Goal: Information Seeking & Learning: Understand process/instructions

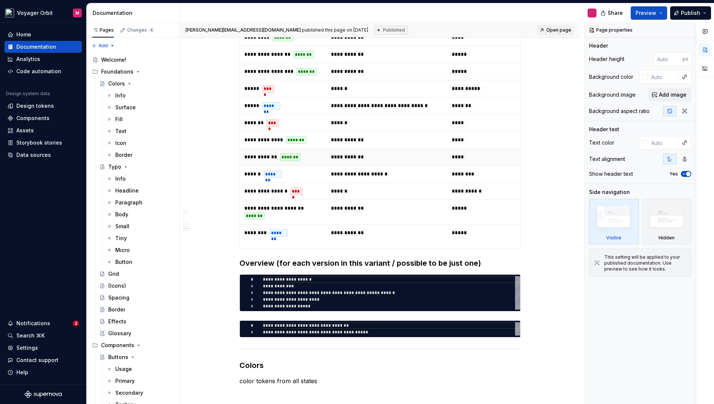
scroll to position [1549, 0]
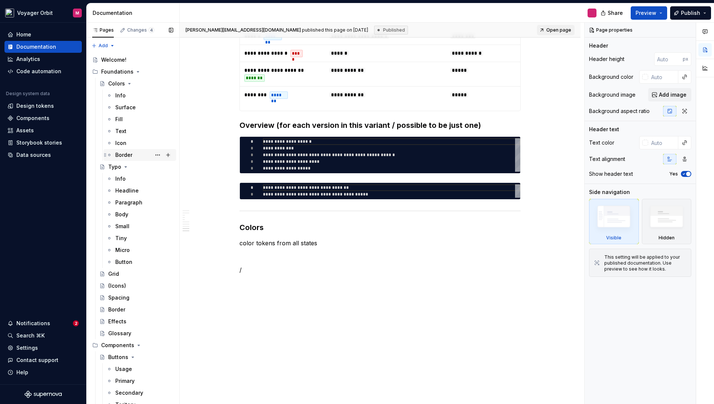
click at [125, 154] on div "Border" at bounding box center [123, 154] width 17 height 7
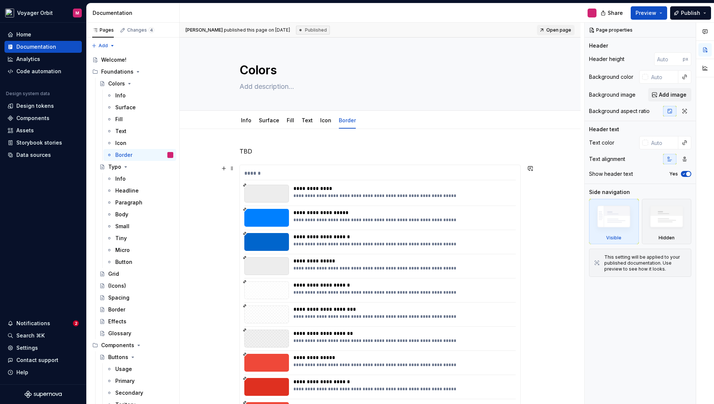
click at [417, 169] on div "**********" at bounding box center [380, 379] width 280 height 429
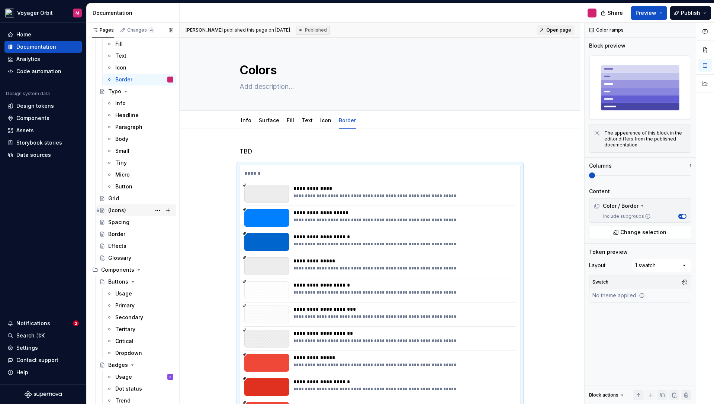
scroll to position [79, 0]
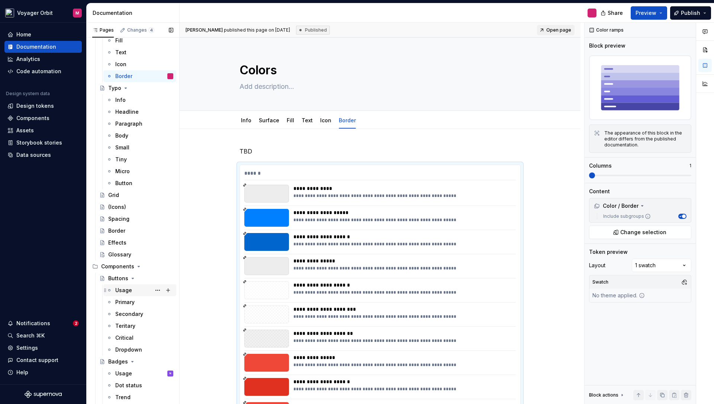
click at [129, 291] on div "Usage" at bounding box center [123, 290] width 17 height 7
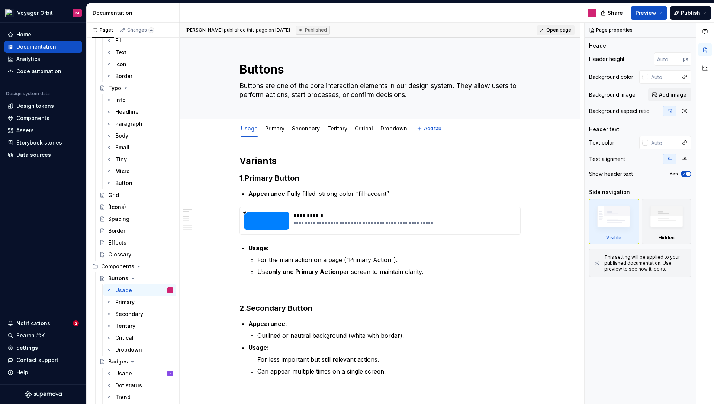
scroll to position [11, 0]
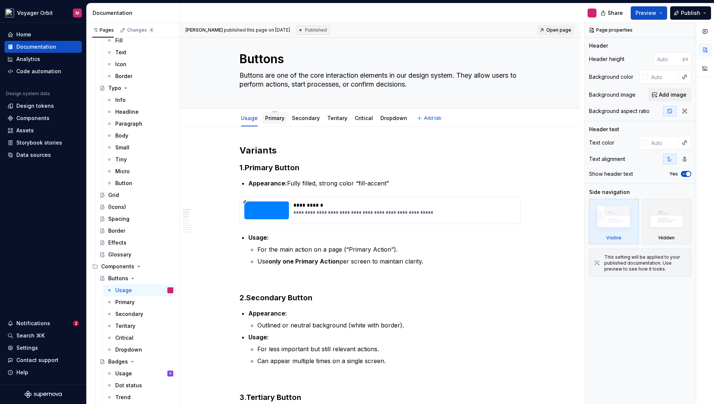
click at [281, 118] on link "Primary" at bounding box center [274, 118] width 19 height 6
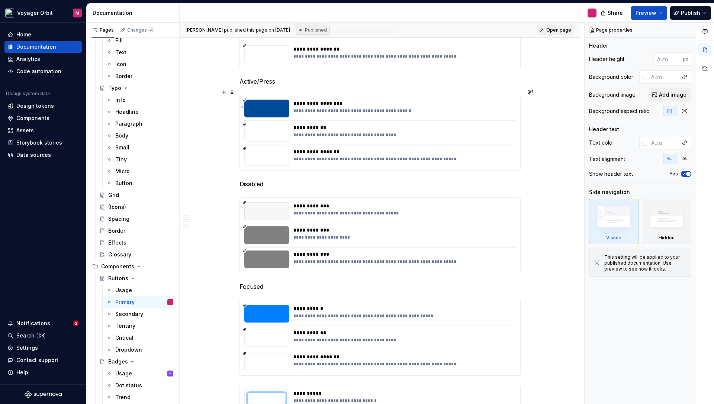
scroll to position [1133, 0]
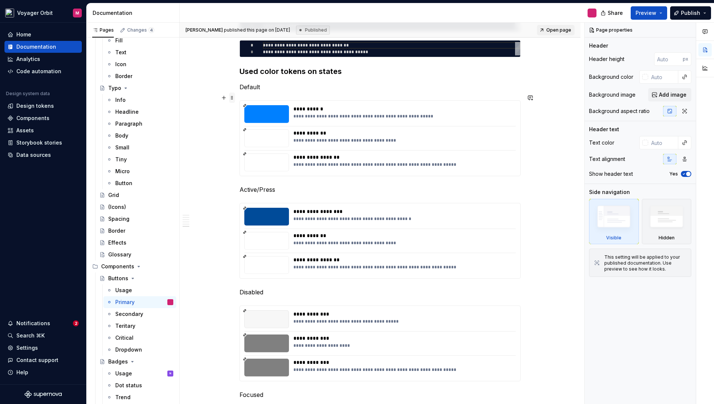
click at [234, 98] on span at bounding box center [232, 98] width 6 height 10
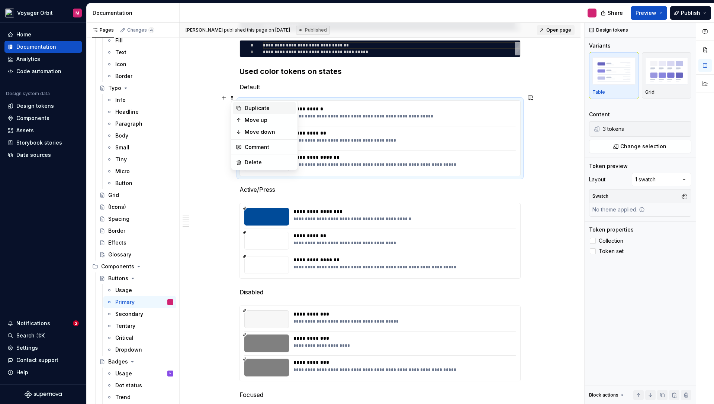
scroll to position [1134, 0]
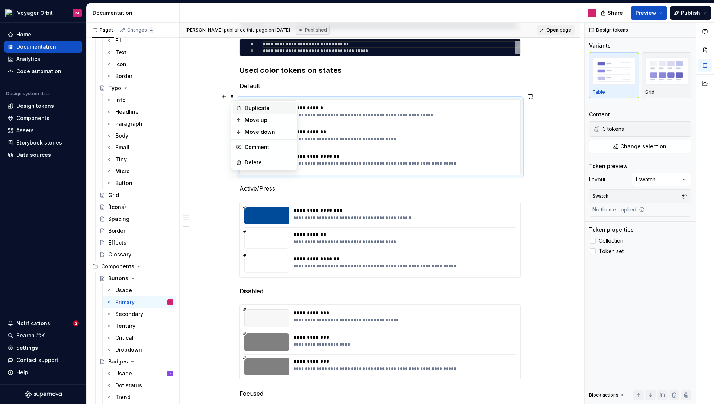
click at [251, 107] on div "Duplicate" at bounding box center [269, 108] width 48 height 7
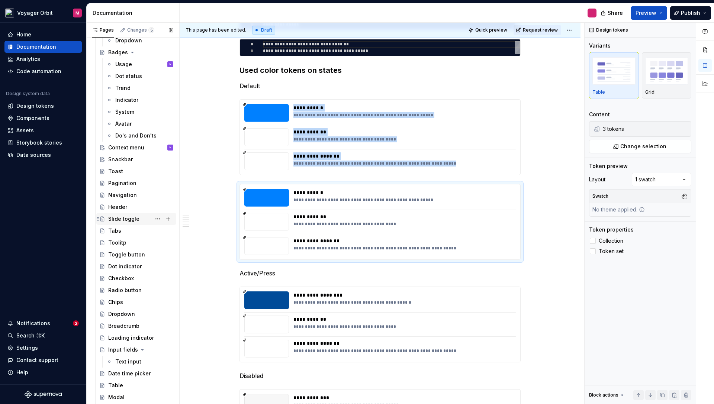
scroll to position [417, 0]
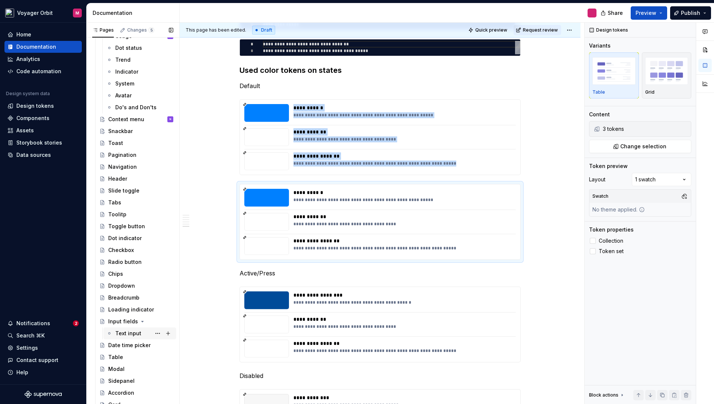
click at [127, 334] on div "Text input" at bounding box center [128, 333] width 26 height 7
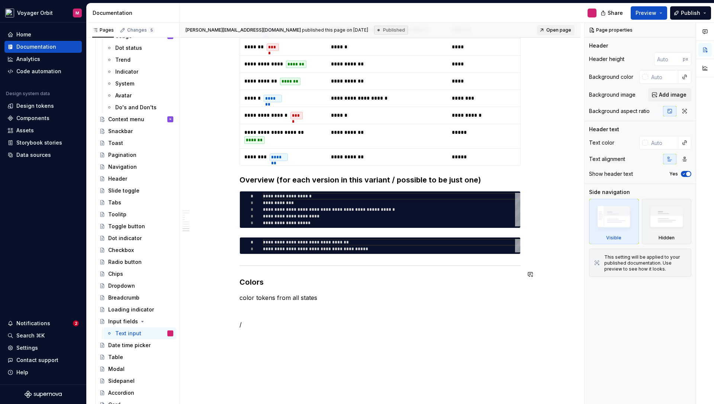
scroll to position [1549, 0]
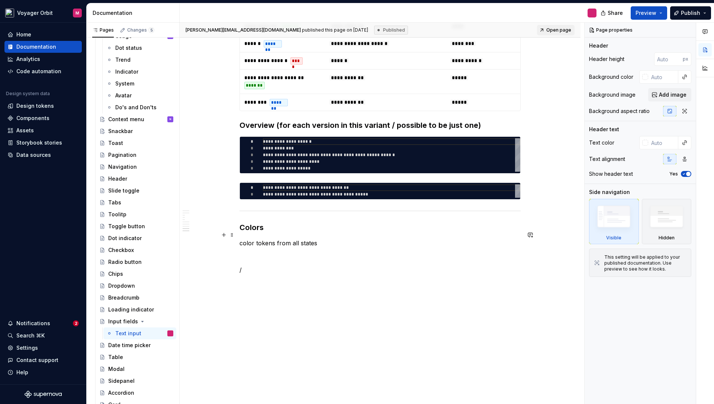
type textarea "*"
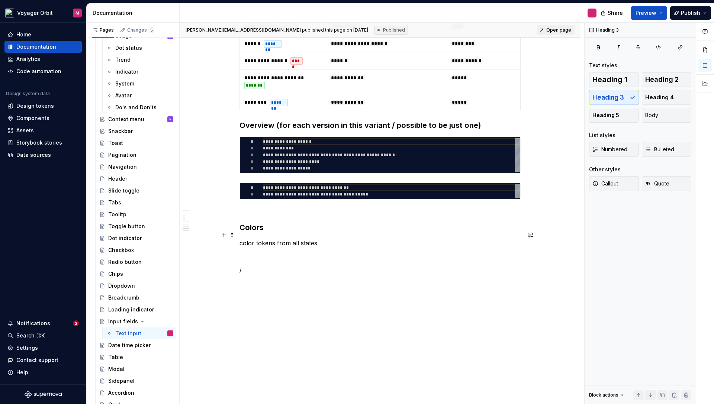
click at [275, 230] on h3 "Colors" at bounding box center [380, 227] width 281 height 10
click at [328, 245] on p "color tokens from all states" at bounding box center [380, 243] width 281 height 9
click at [243, 244] on p "color tokens from all states" at bounding box center [380, 243] width 281 height 9
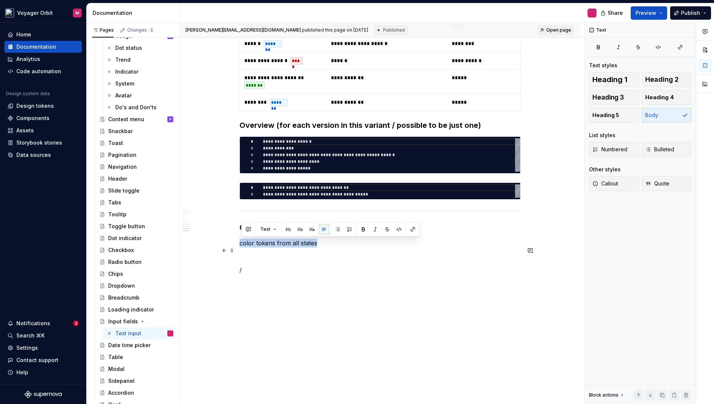
drag, startPoint x: 259, startPoint y: 243, endPoint x: 335, endPoint y: 244, distance: 75.9
click at [335, 244] on p "color tokens from all states" at bounding box center [380, 243] width 281 height 9
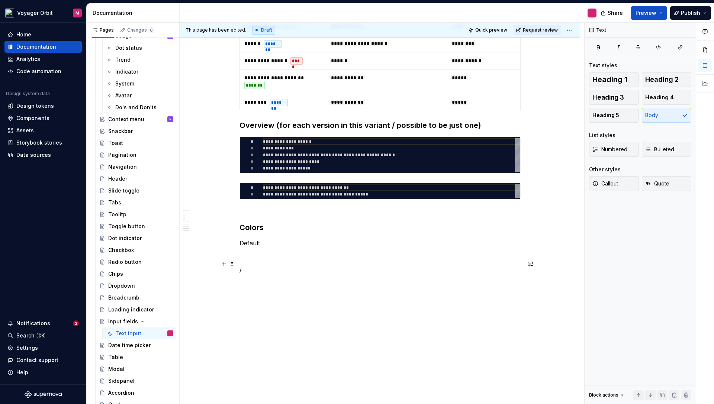
click at [255, 257] on p at bounding box center [380, 256] width 281 height 9
click at [253, 258] on p at bounding box center [380, 256] width 281 height 9
click at [244, 258] on p at bounding box center [380, 256] width 281 height 9
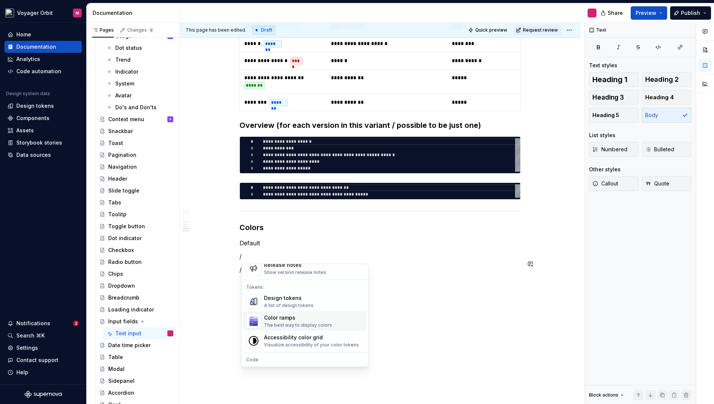
scroll to position [530, 0]
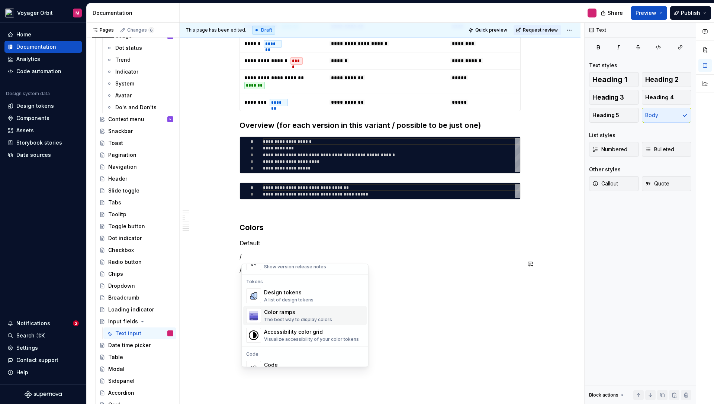
click at [302, 317] on div "Color ramps The best way to display colors" at bounding box center [298, 316] width 68 height 14
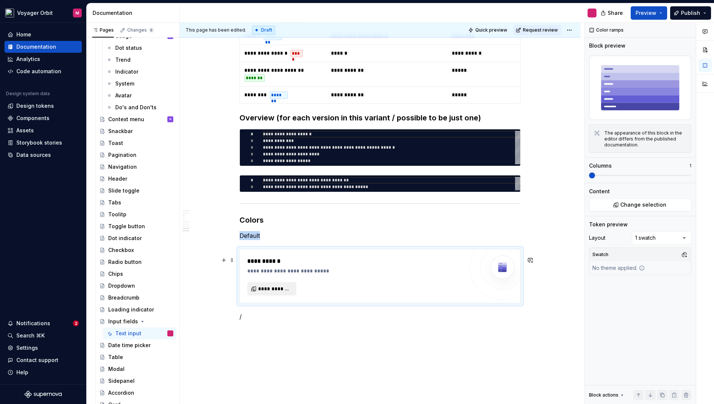
click at [274, 293] on span "**********" at bounding box center [274, 288] width 33 height 7
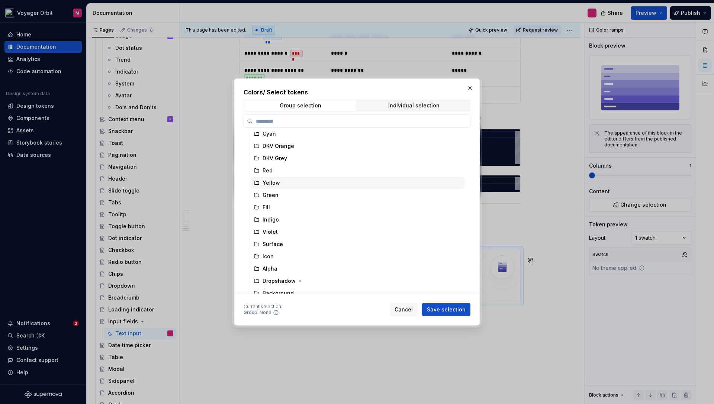
scroll to position [93, 0]
click at [390, 105] on div "Individual selection" at bounding box center [413, 106] width 51 height 6
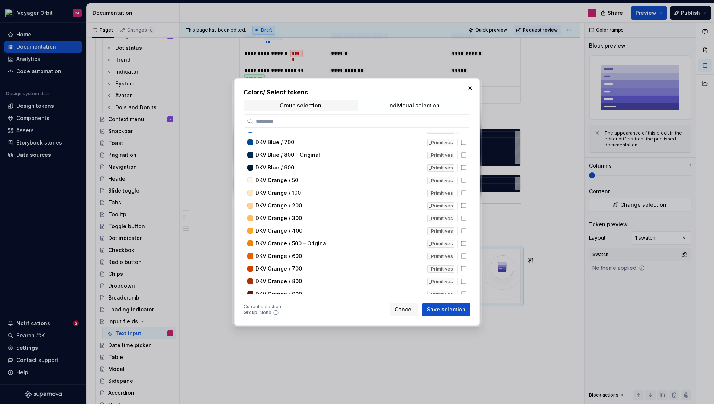
scroll to position [0, 0]
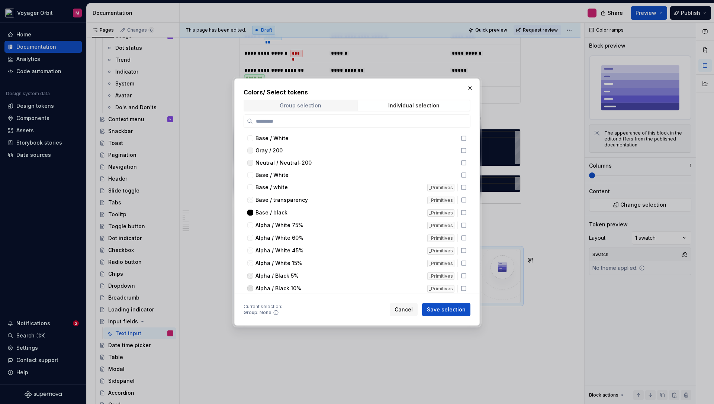
click at [327, 106] on span "Group selection" at bounding box center [300, 105] width 112 height 10
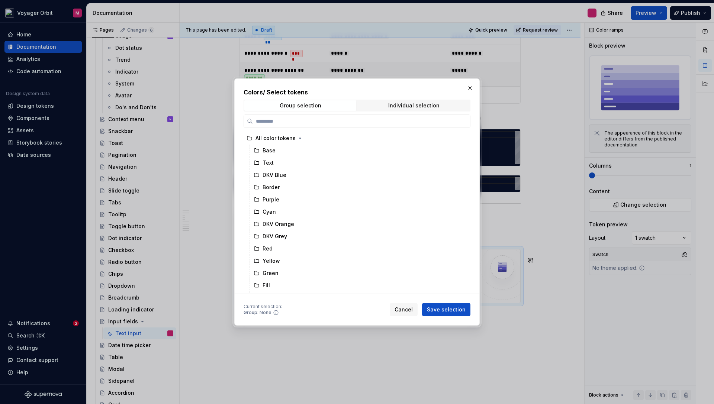
click at [470, 88] on button "button" at bounding box center [470, 88] width 10 height 10
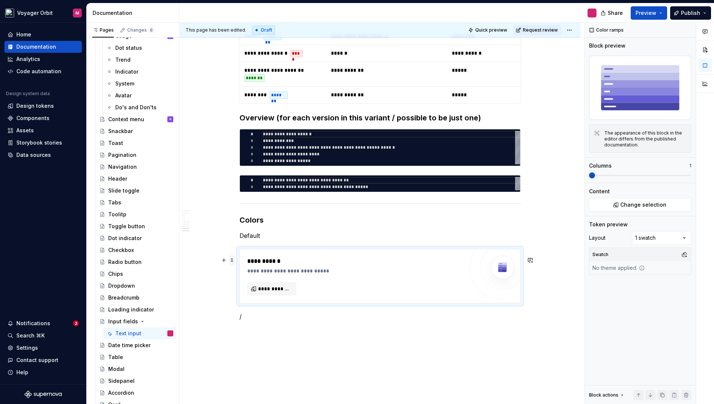
click at [234, 261] on span at bounding box center [232, 260] width 6 height 10
drag, startPoint x: 261, startPoint y: 325, endPoint x: 262, endPoint y: 319, distance: 6.5
click at [261, 325] on div "Delete" at bounding box center [269, 325] width 48 height 7
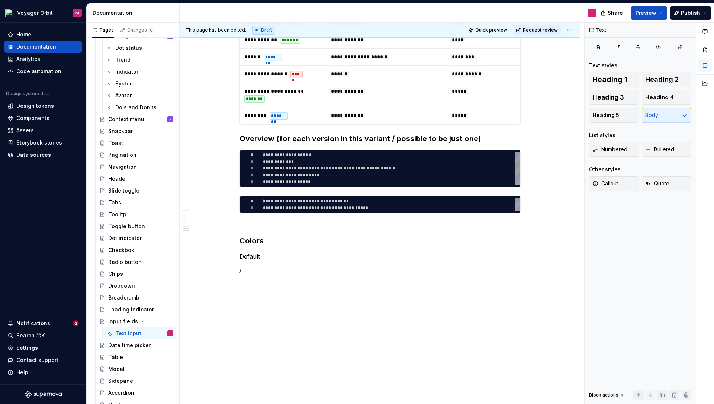
scroll to position [1536, 0]
click at [245, 270] on p "/" at bounding box center [380, 270] width 281 height 9
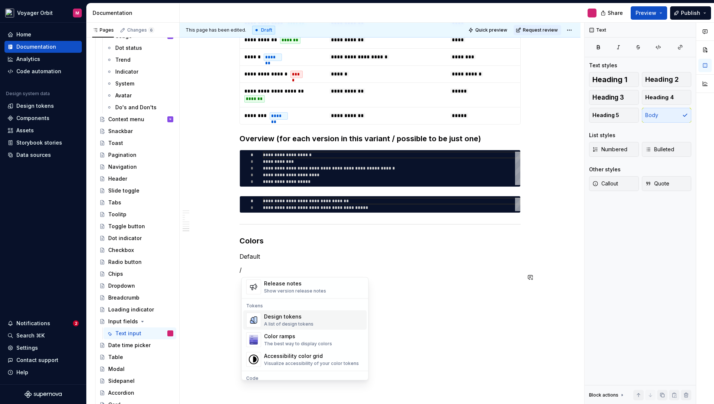
scroll to position [527, 0]
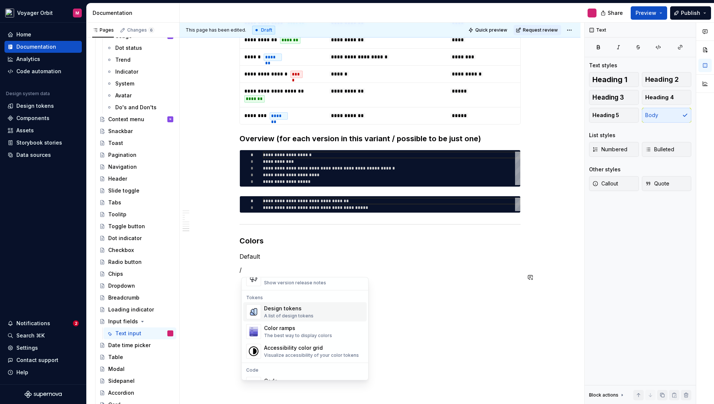
click at [296, 315] on div "A list of design tokens" at bounding box center [288, 317] width 49 height 6
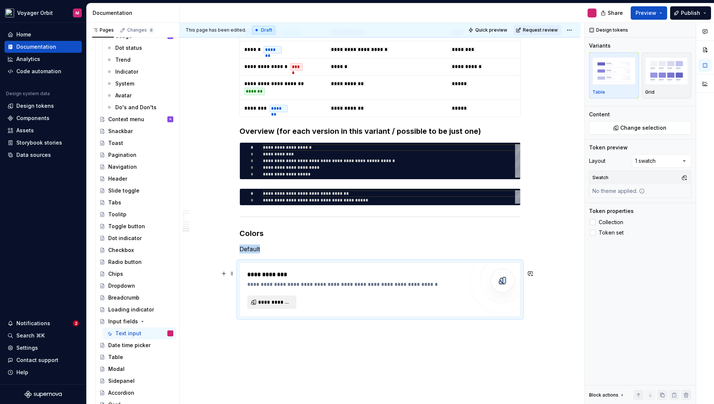
click at [278, 306] on span "**********" at bounding box center [274, 302] width 33 height 7
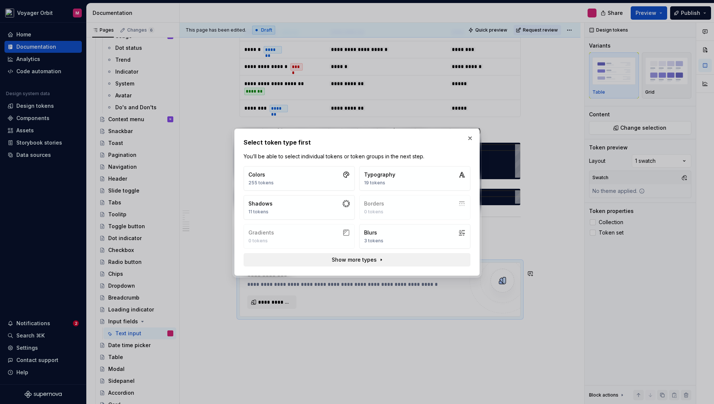
click at [361, 262] on span "Show more types" at bounding box center [354, 259] width 45 height 7
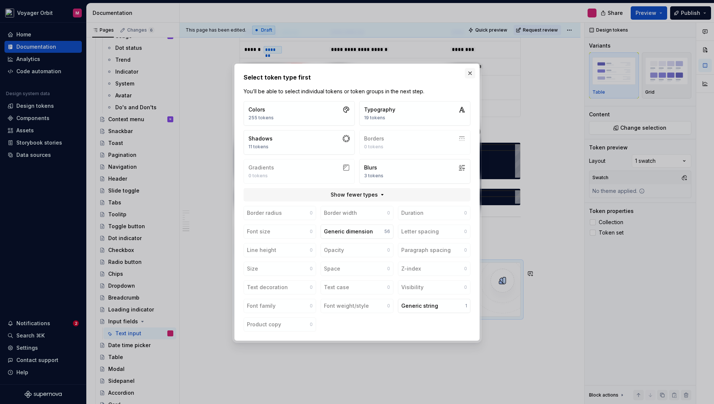
click at [472, 72] on button "button" at bounding box center [470, 73] width 10 height 10
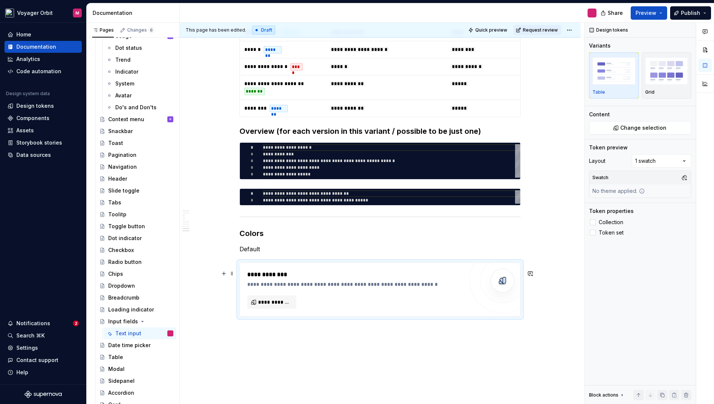
click at [397, 297] on div "**********" at bounding box center [355, 289] width 216 height 39
click at [234, 276] on span at bounding box center [232, 274] width 6 height 10
click at [256, 338] on div "Delete" at bounding box center [269, 339] width 48 height 7
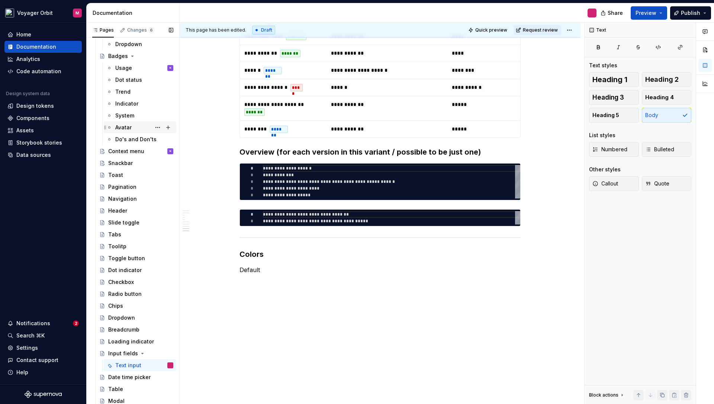
scroll to position [385, 0]
click at [132, 137] on div "Do's and Don'ts" at bounding box center [133, 138] width 36 height 7
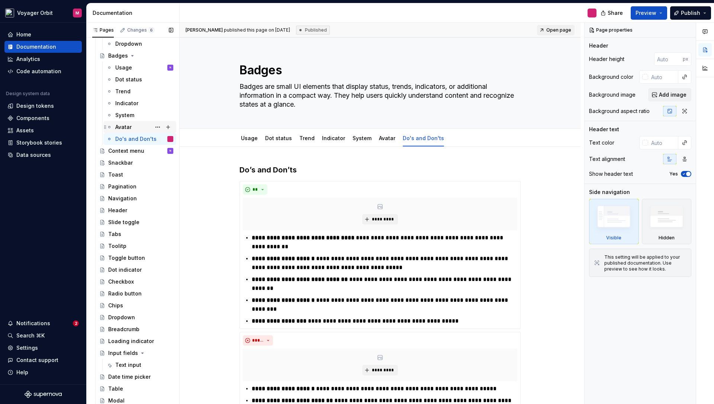
click at [126, 127] on div "Avatar" at bounding box center [123, 126] width 16 height 7
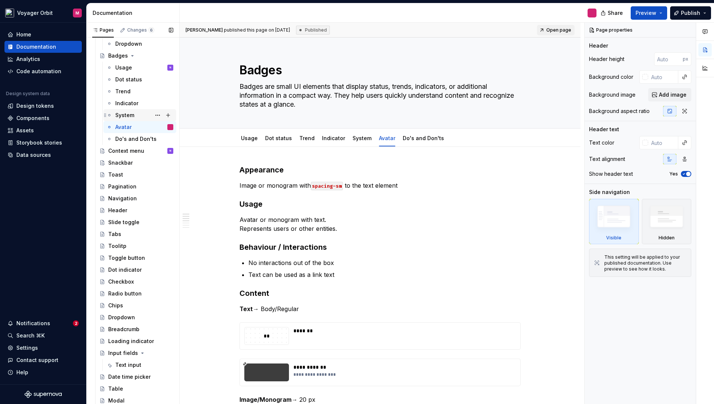
click at [125, 117] on div "System" at bounding box center [124, 115] width 19 height 7
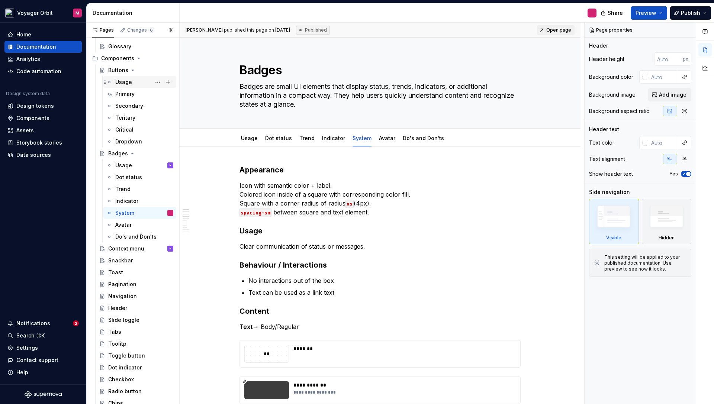
scroll to position [287, 0]
click at [128, 128] on div "Critical" at bounding box center [124, 129] width 18 height 7
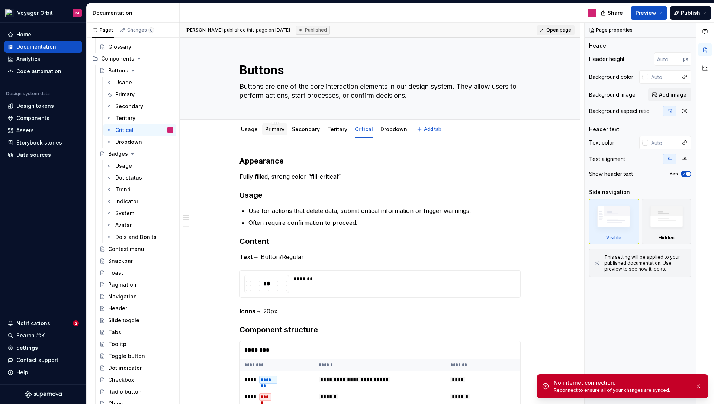
click at [277, 128] on link "Primary" at bounding box center [274, 129] width 19 height 6
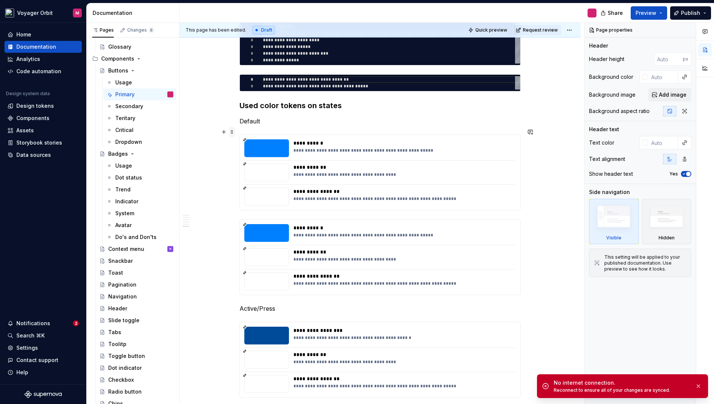
scroll to position [1101, 0]
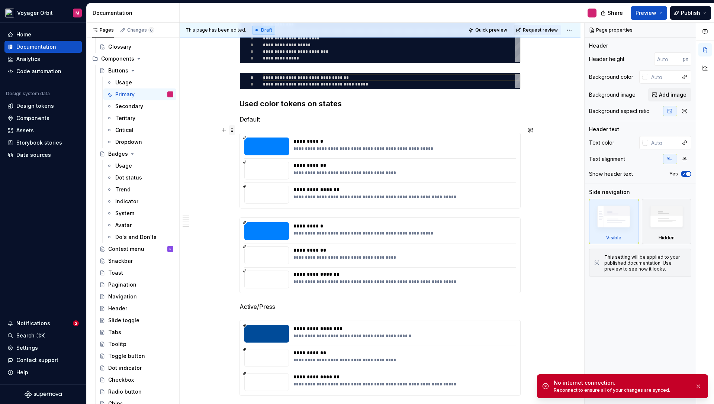
click at [234, 130] on span at bounding box center [232, 130] width 6 height 10
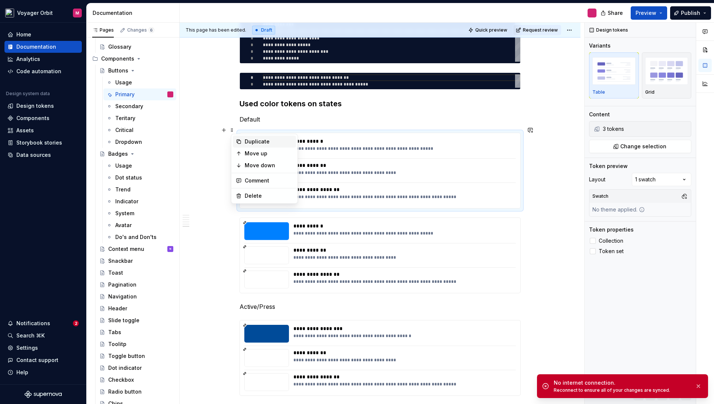
click at [257, 142] on div "Duplicate" at bounding box center [269, 141] width 48 height 7
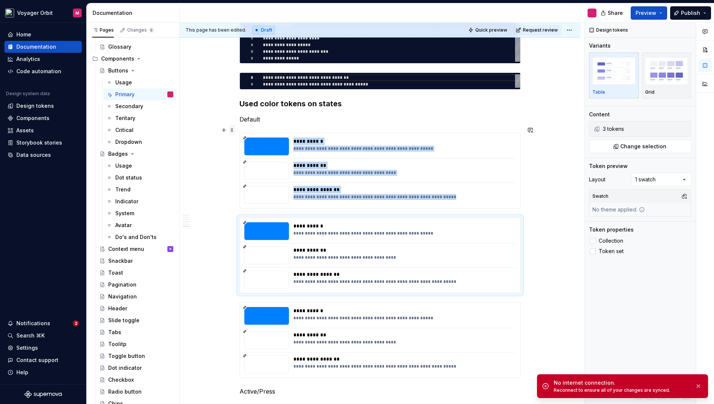
click at [235, 132] on span at bounding box center [232, 130] width 6 height 10
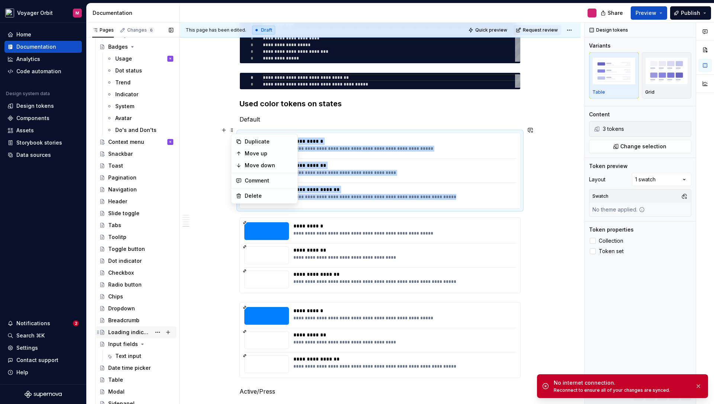
scroll to position [418, 0]
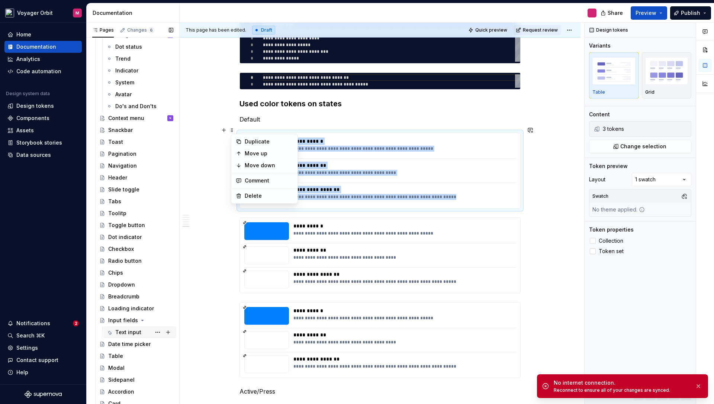
click at [123, 331] on div "Text input" at bounding box center [128, 332] width 26 height 7
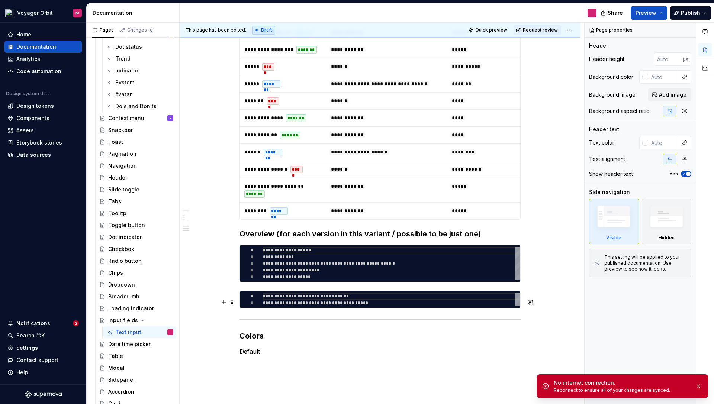
scroll to position [1476, 0]
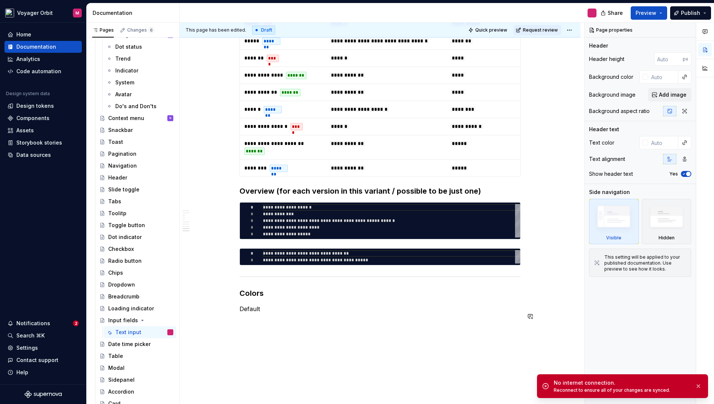
click at [245, 331] on div "**********" at bounding box center [382, 214] width 405 height 382
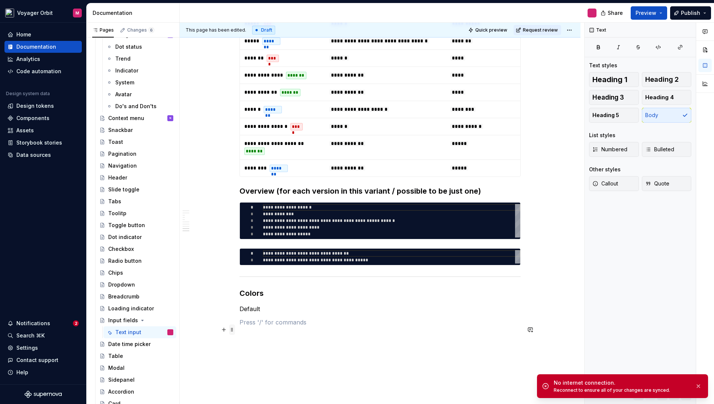
click at [233, 330] on span at bounding box center [232, 330] width 6 height 10
click at [301, 327] on p at bounding box center [380, 322] width 281 height 9
click at [302, 327] on p at bounding box center [380, 322] width 281 height 9
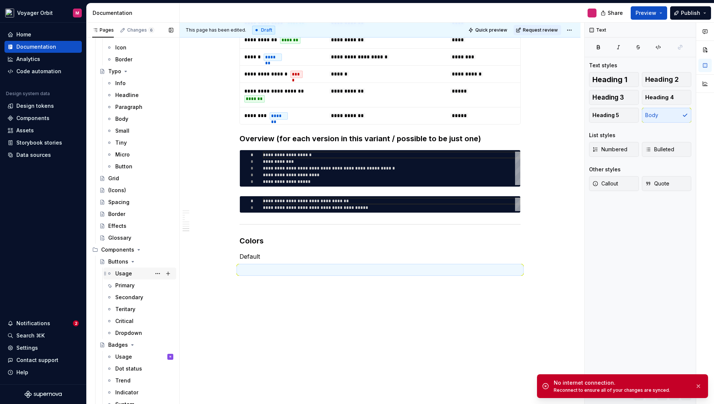
scroll to position [97, 0]
click at [125, 280] on div "Primary" at bounding box center [124, 283] width 19 height 7
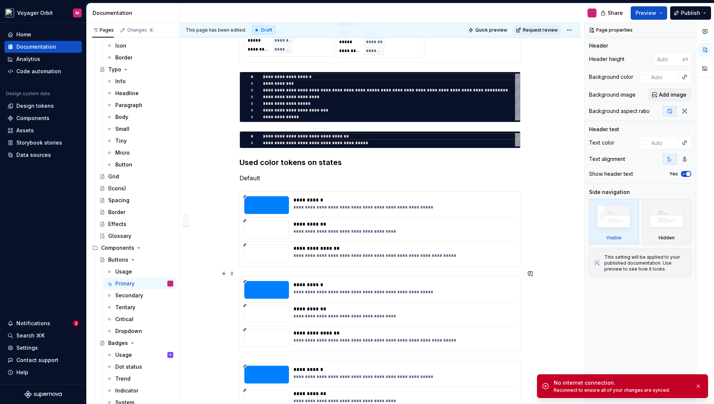
scroll to position [982, 0]
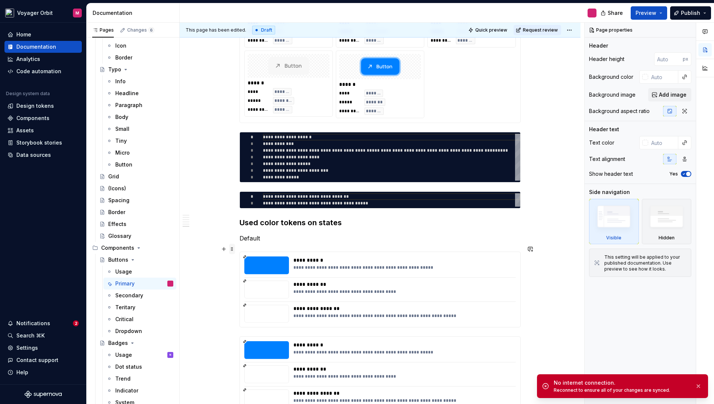
click at [234, 248] on span at bounding box center [232, 249] width 6 height 10
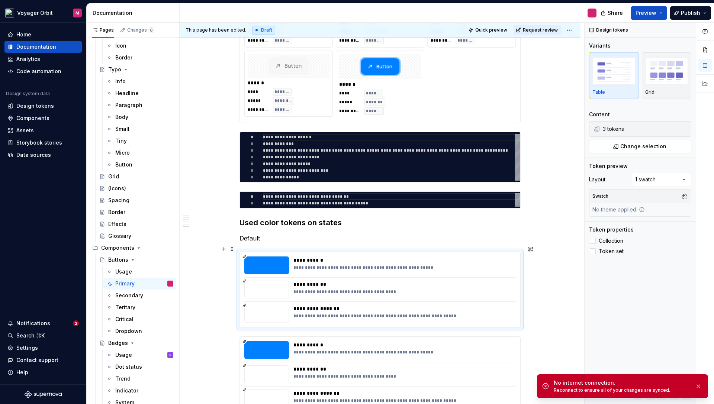
click at [264, 252] on div "**********" at bounding box center [380, 290] width 281 height 76
drag, startPoint x: 264, startPoint y: 244, endPoint x: 250, endPoint y: 244, distance: 14.9
click at [265, 252] on div "**********" at bounding box center [380, 290] width 281 height 76
copy p "Default"
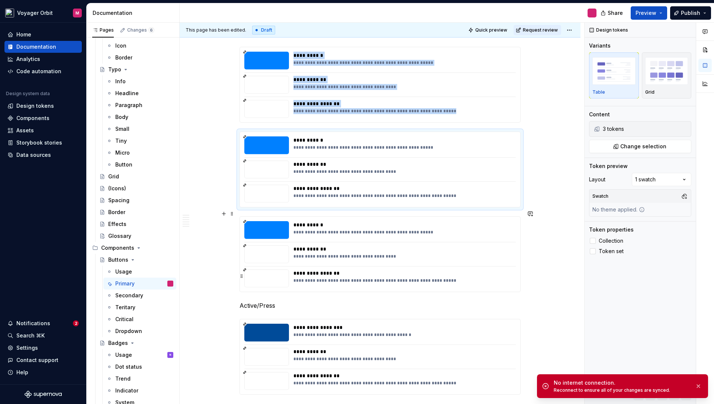
scroll to position [1133, 0]
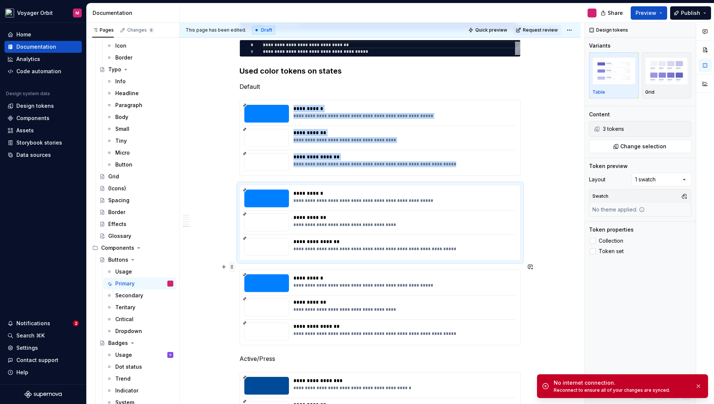
click at [233, 266] on span at bounding box center [232, 267] width 6 height 10
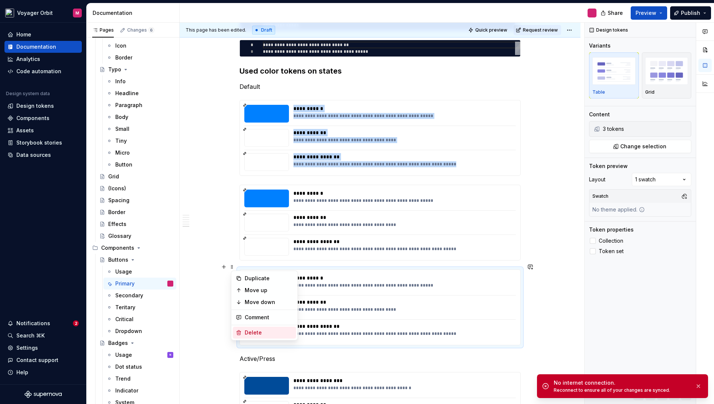
click at [256, 335] on div "Delete" at bounding box center [269, 332] width 48 height 7
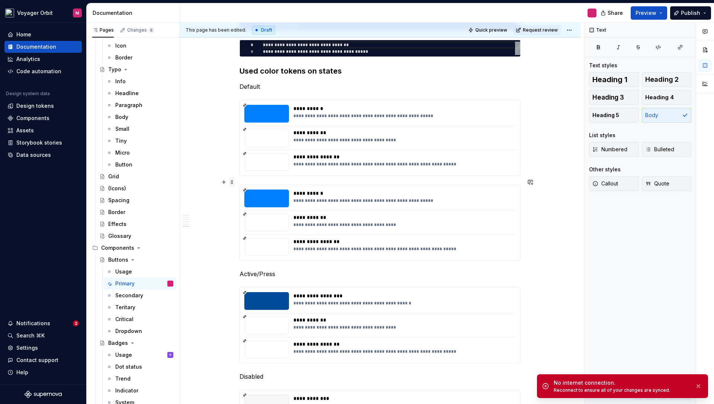
click at [233, 183] on span at bounding box center [232, 182] width 6 height 10
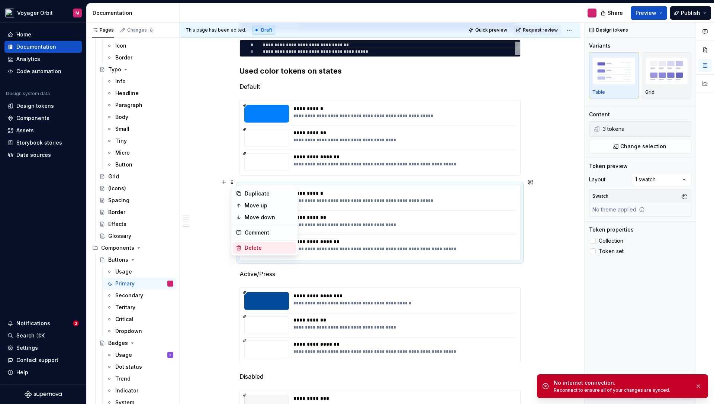
click at [260, 247] on div "Delete" at bounding box center [269, 247] width 48 height 7
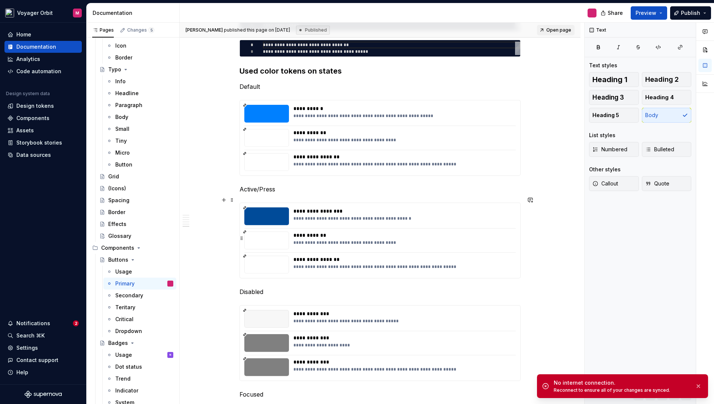
scroll to position [1108, 0]
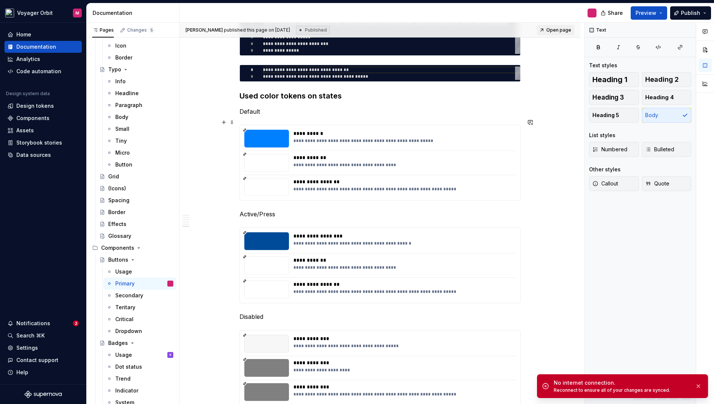
click at [255, 125] on div "**********" at bounding box center [380, 162] width 280 height 75
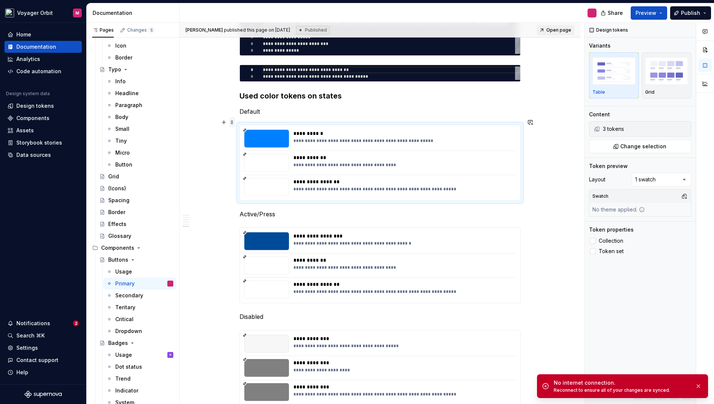
click at [232, 121] on span at bounding box center [232, 122] width 6 height 10
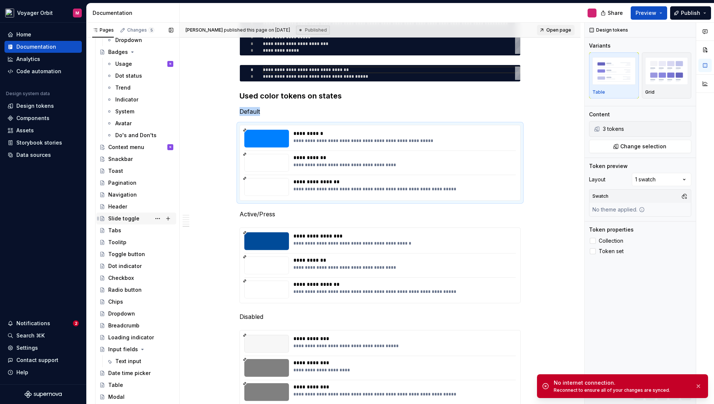
scroll to position [457, 0]
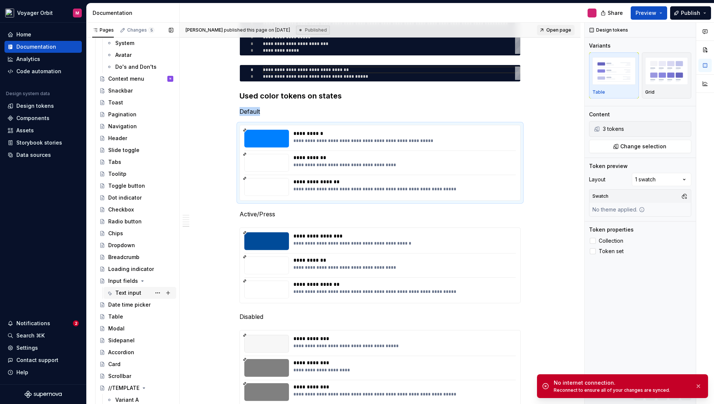
click at [125, 291] on div "Text input" at bounding box center [128, 292] width 26 height 7
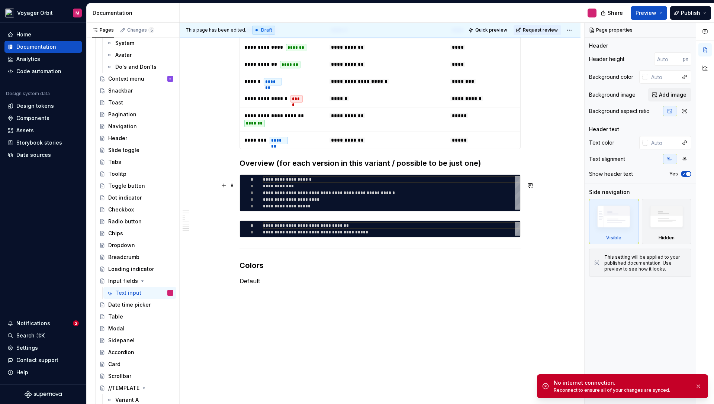
scroll to position [1536, 0]
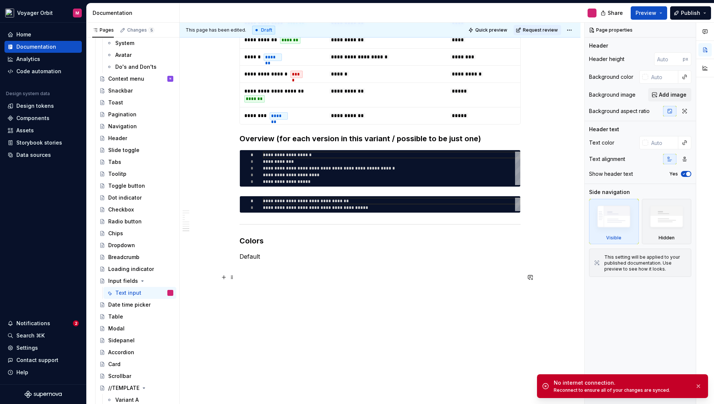
type textarea "*"
click at [247, 269] on p at bounding box center [380, 270] width 281 height 9
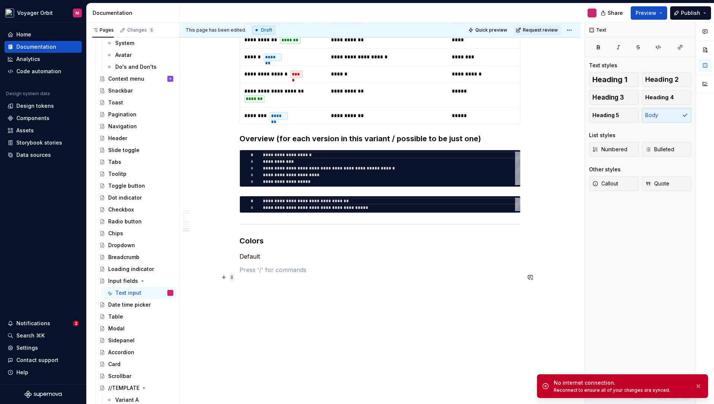
click at [233, 272] on span at bounding box center [232, 277] width 6 height 10
click at [248, 270] on p at bounding box center [380, 270] width 281 height 9
type textarea "*"
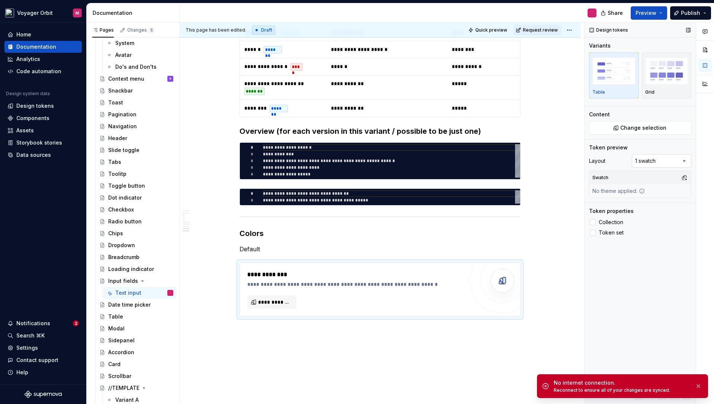
click at [653, 161] on div "Comments Open comments No comments yet Select ‘Comment’ from the block context …" at bounding box center [649, 214] width 129 height 382
click at [652, 163] on div "Comments Open comments No comments yet Select ‘Comment’ from the block context …" at bounding box center [649, 214] width 129 height 382
click at [686, 176] on button "button" at bounding box center [684, 178] width 10 height 10
click at [632, 193] on input "text" at bounding box center [645, 191] width 89 height 13
type input "a"
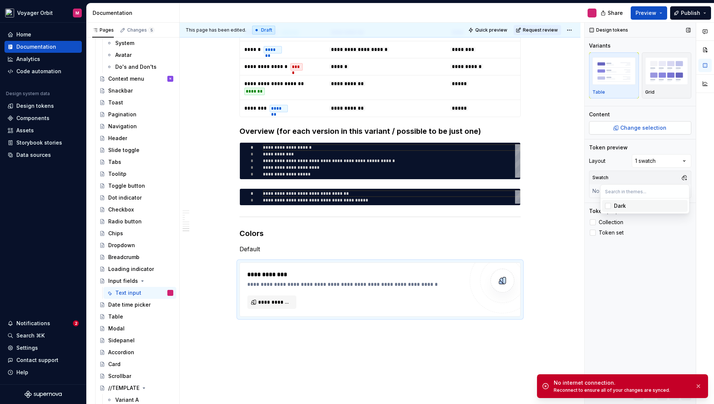
click at [612, 131] on div "Comments Open comments No comments yet Select ‘Comment’ from the block context …" at bounding box center [649, 214] width 129 height 382
click at [612, 130] on button "Change selection" at bounding box center [640, 127] width 102 height 13
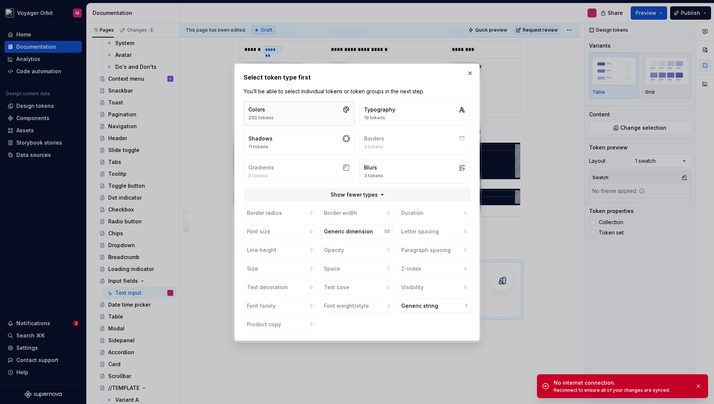
click at [300, 117] on button "Colors 255 tokens" at bounding box center [299, 113] width 111 height 25
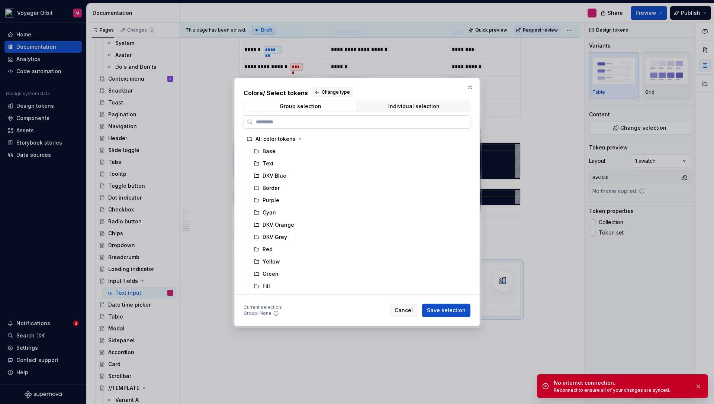
click at [298, 124] on input "search" at bounding box center [361, 121] width 217 height 7
drag, startPoint x: 440, startPoint y: 81, endPoint x: 478, endPoint y: 81, distance: 38.3
click at [485, 81] on div "Colors / Select tokens Change type Group selection Individual selection All col…" at bounding box center [357, 202] width 714 height 404
click at [318, 124] on input "search" at bounding box center [361, 121] width 217 height 7
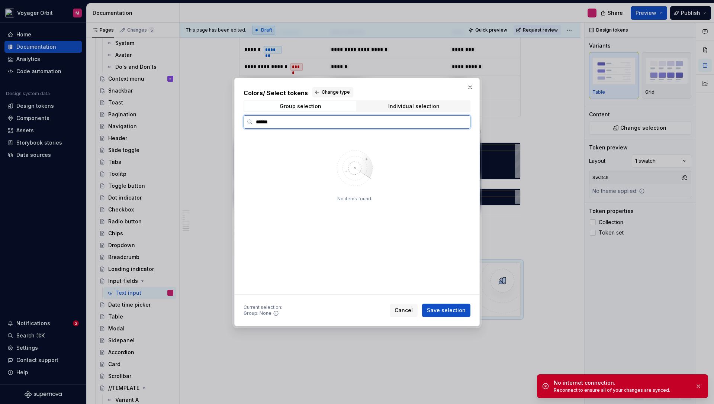
type input "*******"
type textarea "*"
type input "****"
click at [292, 154] on div "Fill" at bounding box center [358, 151] width 214 height 12
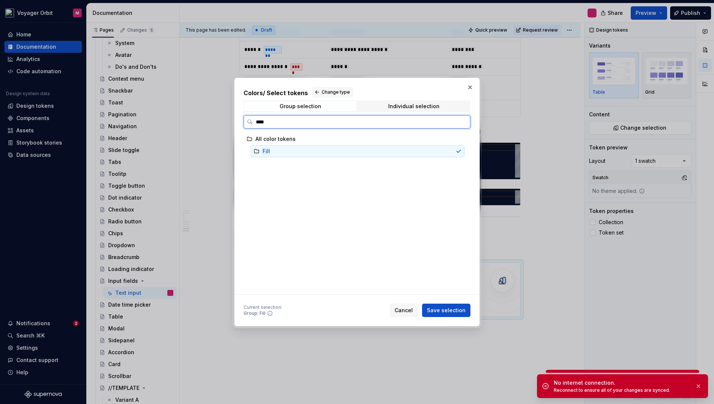
click at [282, 153] on div "Fill" at bounding box center [358, 151] width 214 height 12
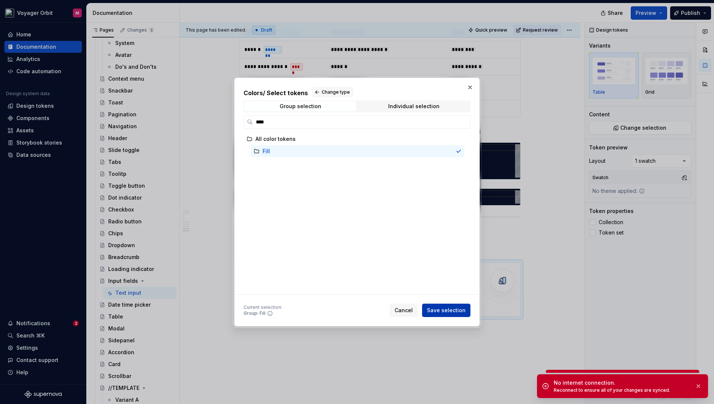
click at [455, 311] on span "Save selection" at bounding box center [446, 310] width 39 height 7
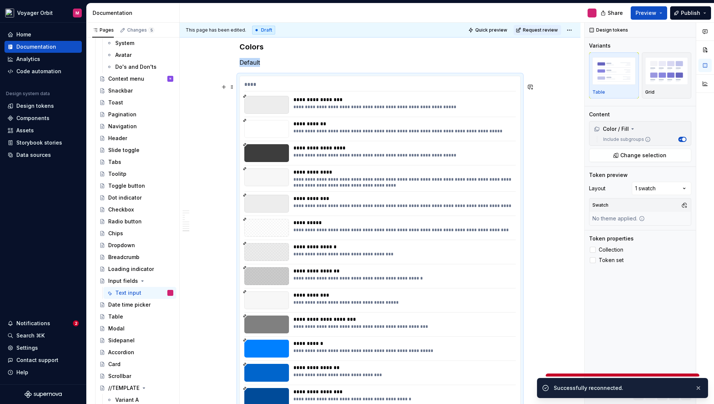
scroll to position [1658, 0]
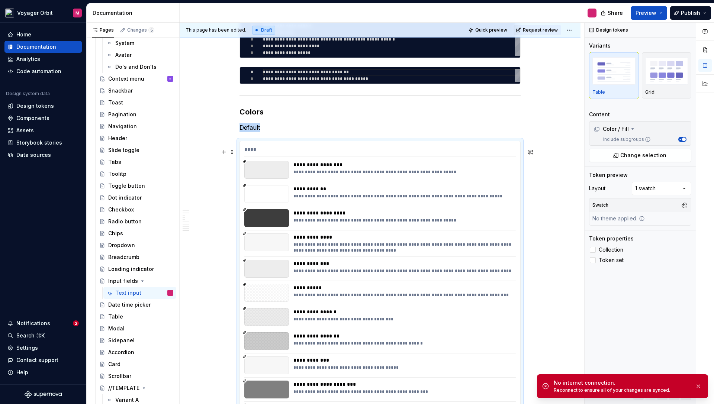
type textarea "*"
click at [665, 191] on div "Comments Open comments No comments yet Select ‘Comment’ from the block context …" at bounding box center [649, 214] width 129 height 382
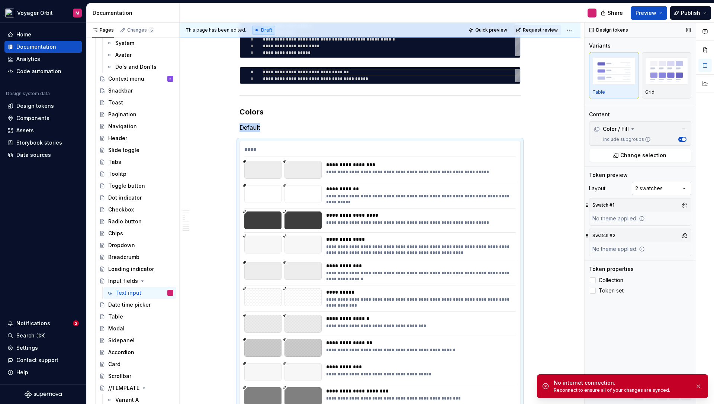
click at [650, 189] on div "Comments Open comments No comments yet Select ‘Comment’ from the block context …" at bounding box center [649, 214] width 129 height 382
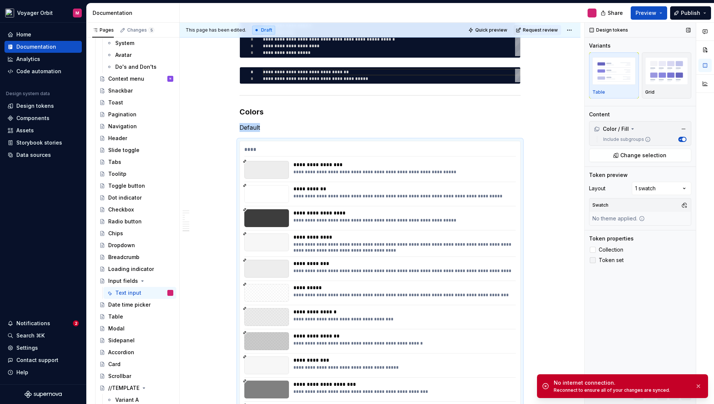
click at [595, 258] on div at bounding box center [593, 260] width 6 height 6
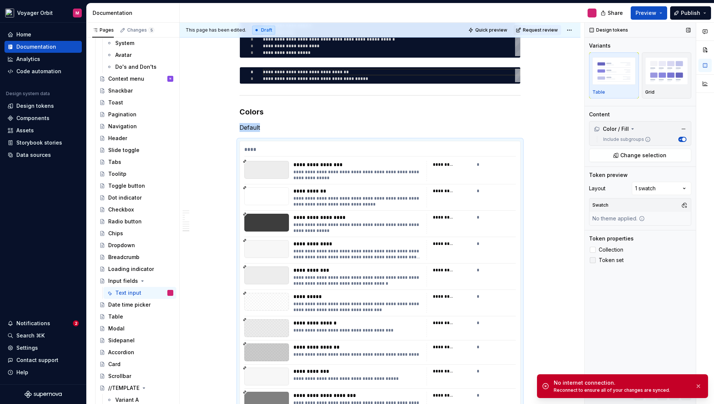
click at [593, 260] on icon at bounding box center [593, 260] width 0 height 0
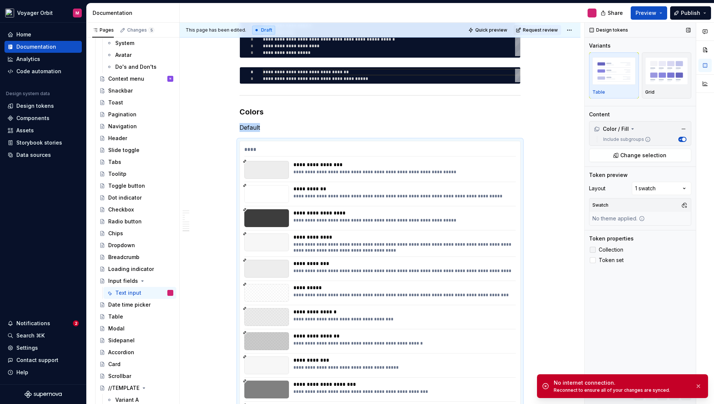
click at [594, 248] on div at bounding box center [593, 250] width 6 height 6
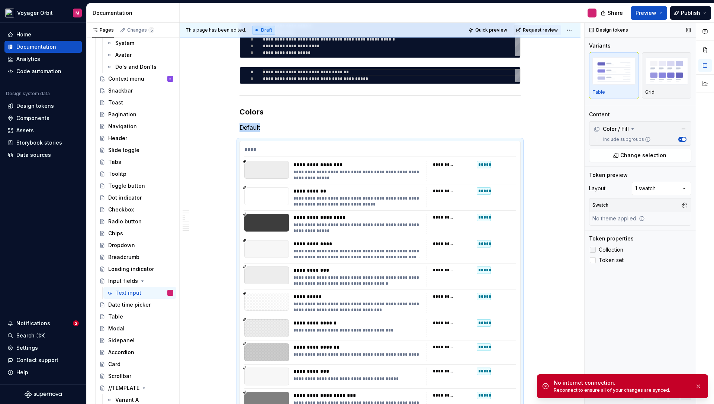
click at [593, 250] on icon at bounding box center [593, 250] width 0 height 0
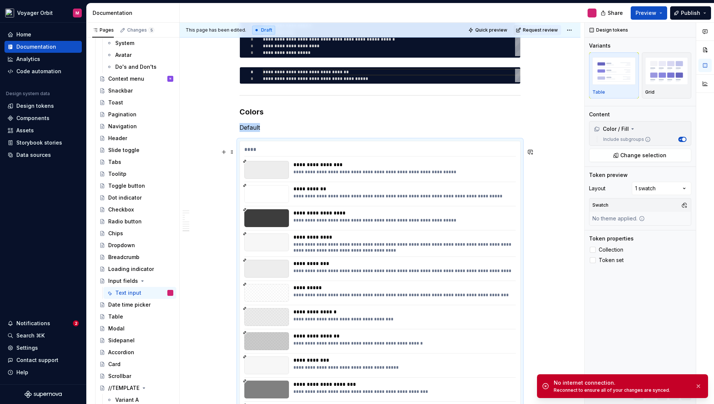
click at [341, 199] on div "**********" at bounding box center [402, 196] width 218 height 6
click at [247, 163] on icon at bounding box center [245, 162] width 4 height 4
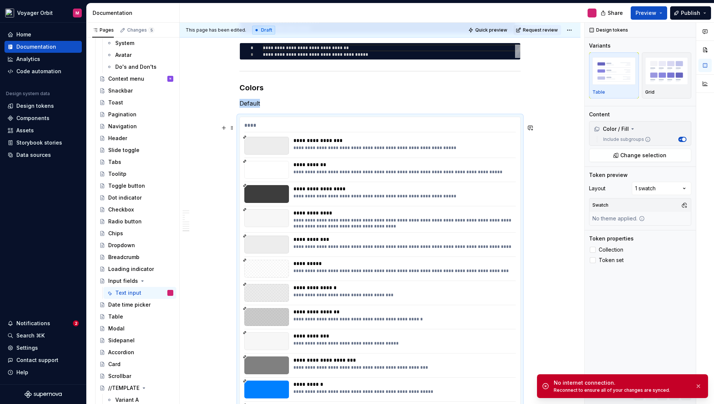
scroll to position [1641, 0]
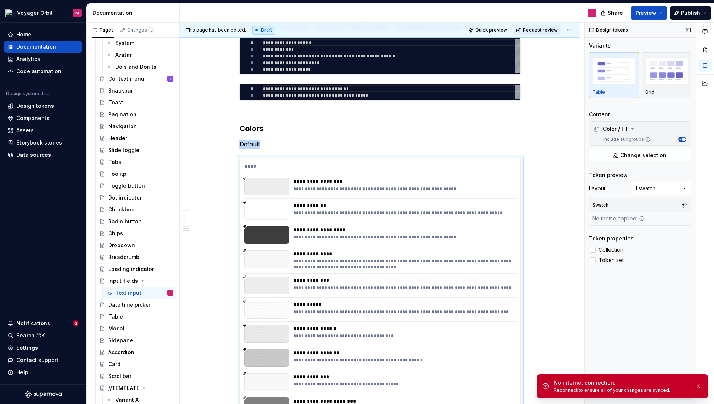
click at [683, 139] on span "button" at bounding box center [684, 140] width 4 height 4
click at [682, 139] on span "button" at bounding box center [681, 140] width 4 height 4
click at [645, 140] on icon at bounding box center [648, 140] width 6 height 6
click at [678, 140] on button "Include subgroups" at bounding box center [682, 139] width 8 height 5
click at [646, 140] on icon at bounding box center [648, 140] width 6 height 6
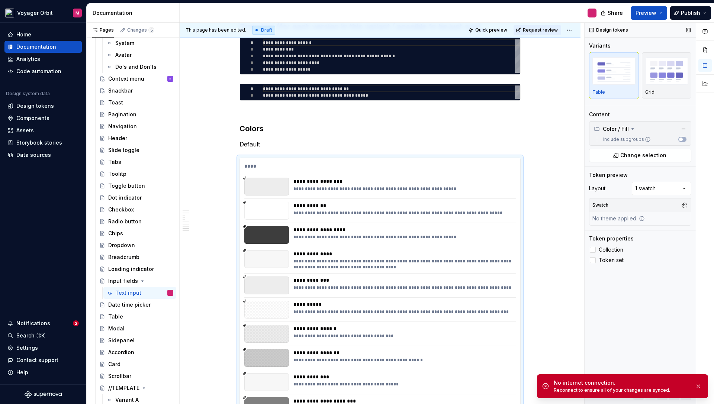
click at [678, 140] on button "Include subgroups" at bounding box center [682, 139] width 8 height 5
click at [621, 129] on div "Color / Fill" at bounding box center [611, 128] width 35 height 7
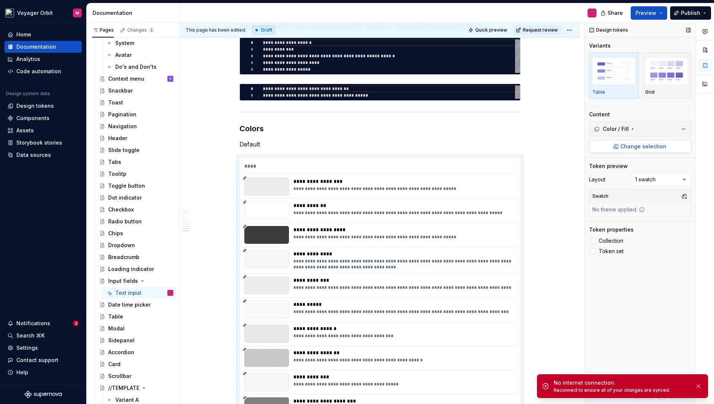
click at [621, 144] on button "Change selection" at bounding box center [640, 146] width 102 height 13
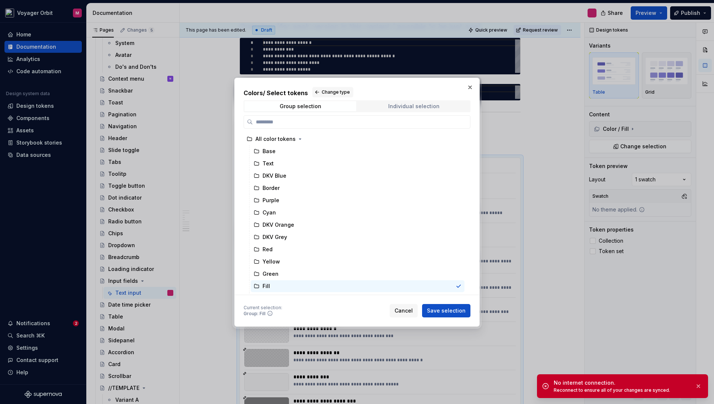
click at [396, 109] on span "Individual selection" at bounding box center [414, 106] width 112 height 10
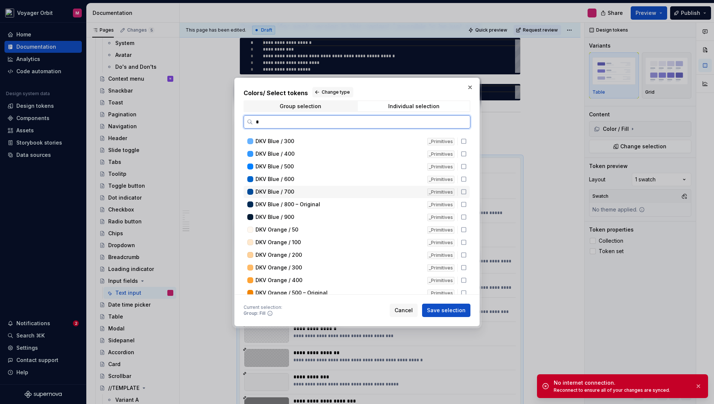
scroll to position [0, 0]
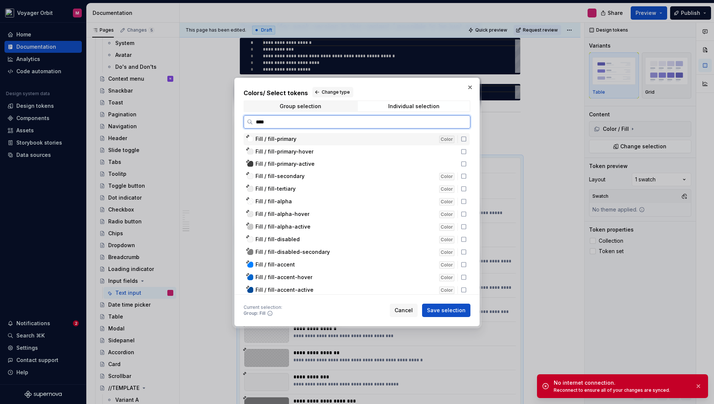
type input "*****"
click at [334, 178] on div "Fill / fill-secondary" at bounding box center [345, 176] width 179 height 7
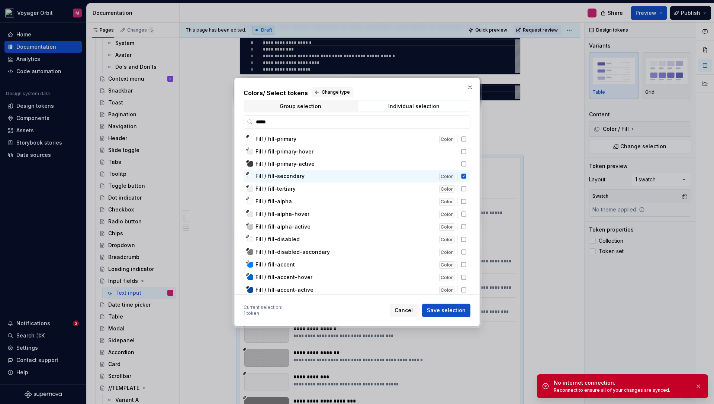
click at [453, 315] on button "Save selection" at bounding box center [446, 310] width 48 height 13
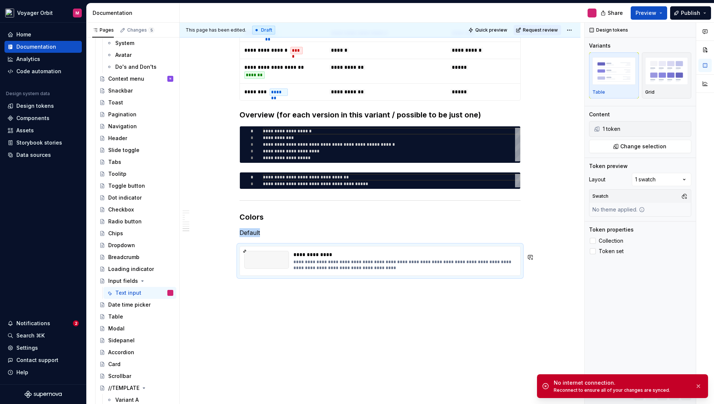
scroll to position [1560, 0]
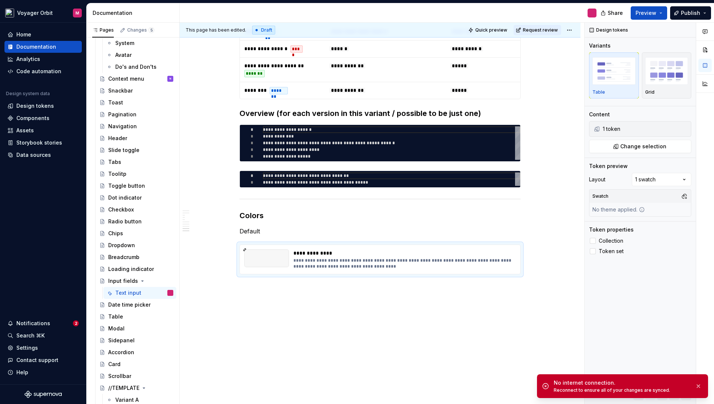
drag, startPoint x: 212, startPoint y: 7, endPoint x: 248, endPoint y: 2, distance: 36.5
click at [282, 1] on div "Voyager Orbit M Home Documentation Analytics Code automation Design system data…" at bounding box center [357, 202] width 714 height 404
drag, startPoint x: 266, startPoint y: -2, endPoint x: 317, endPoint y: -9, distance: 52.1
click at [317, 0] on html "Voyager Orbit M Home Documentation Analytics Code automation Design system data…" at bounding box center [357, 202] width 714 height 404
click at [234, 234] on span at bounding box center [232, 239] width 6 height 10
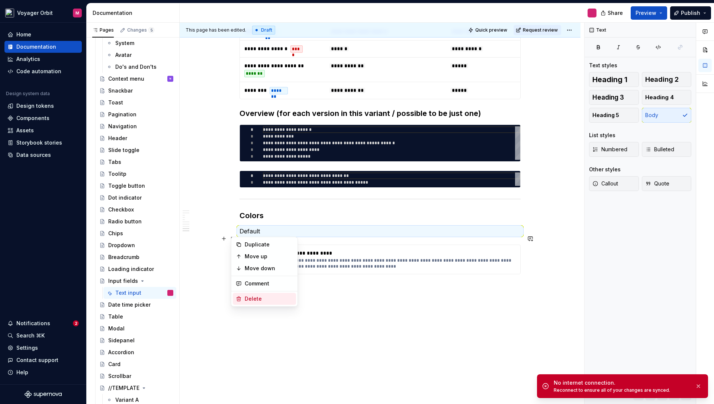
click at [257, 297] on div "Delete" at bounding box center [269, 298] width 48 height 7
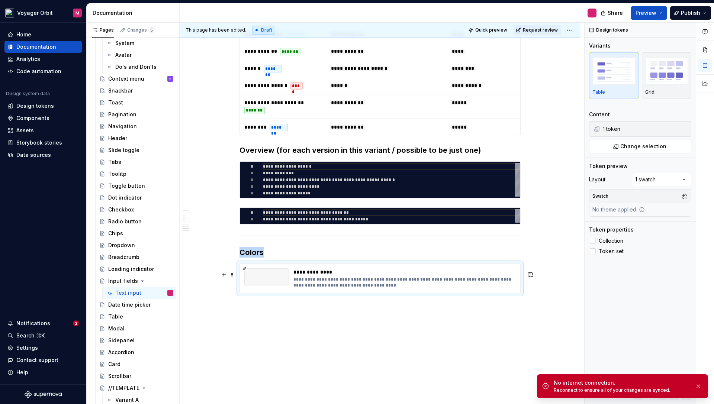
scroll to position [1519, 0]
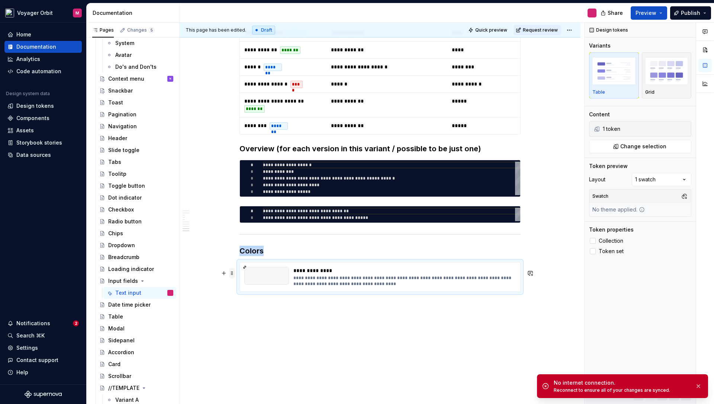
click at [235, 275] on span at bounding box center [232, 273] width 6 height 10
drag, startPoint x: 254, startPoint y: 336, endPoint x: 255, endPoint y: 330, distance: 5.8
click at [254, 335] on div "Delete" at bounding box center [269, 338] width 48 height 7
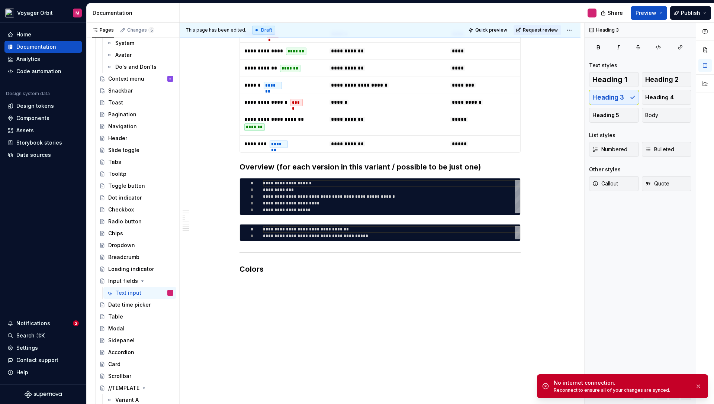
scroll to position [1508, 0]
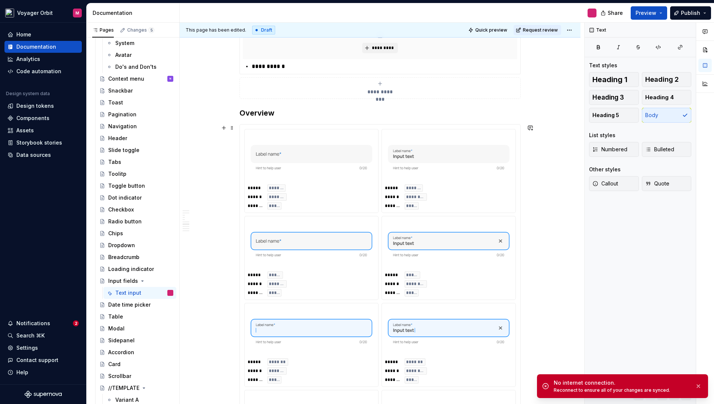
scroll to position [580, 0]
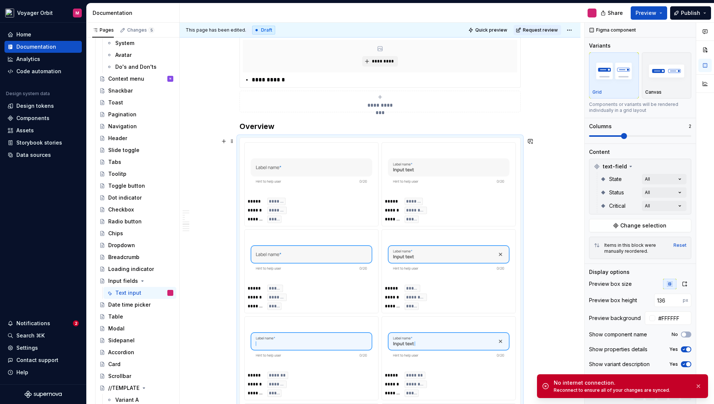
click at [328, 295] on div "***** ***** ****** ******** ******** *****" at bounding box center [312, 297] width 128 height 25
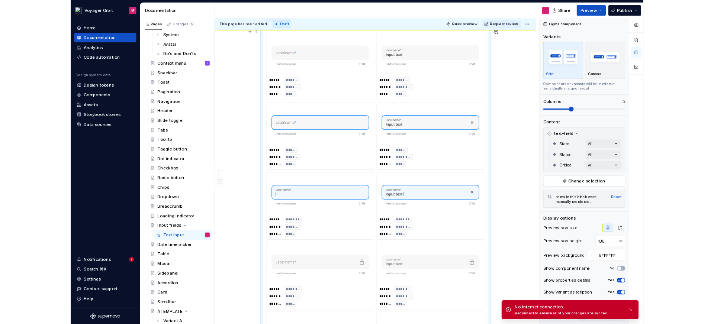
scroll to position [508, 0]
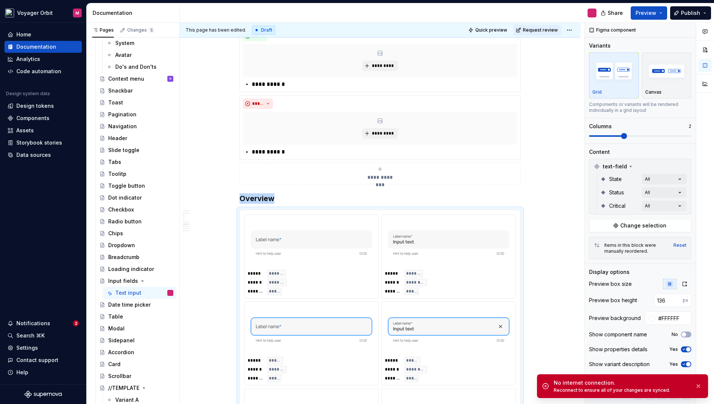
type textarea "*"
